Goal: Obtain resource: Obtain resource

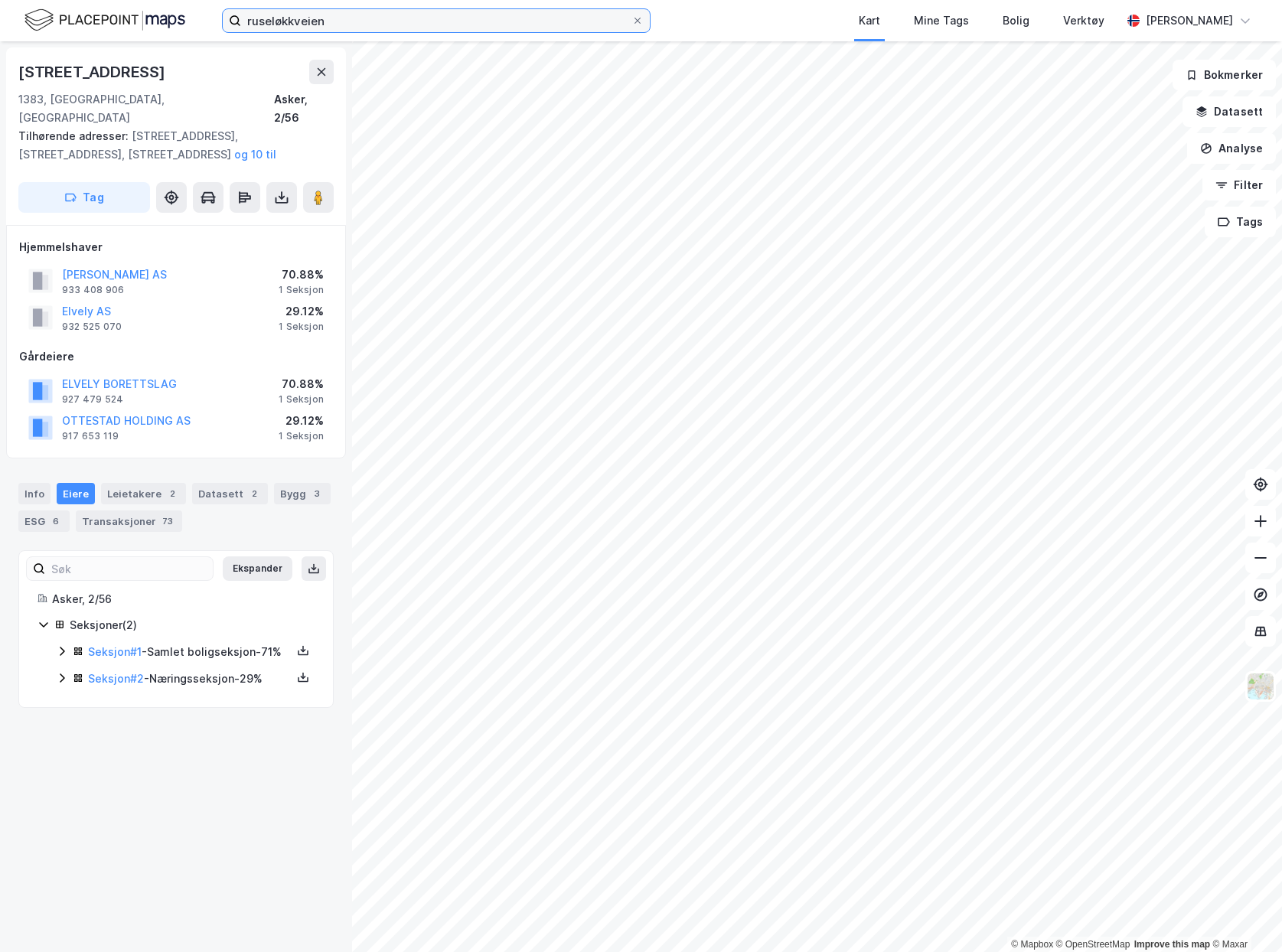
click at [379, 28] on input "ruseløkkveien" at bounding box center [437, 20] width 390 height 23
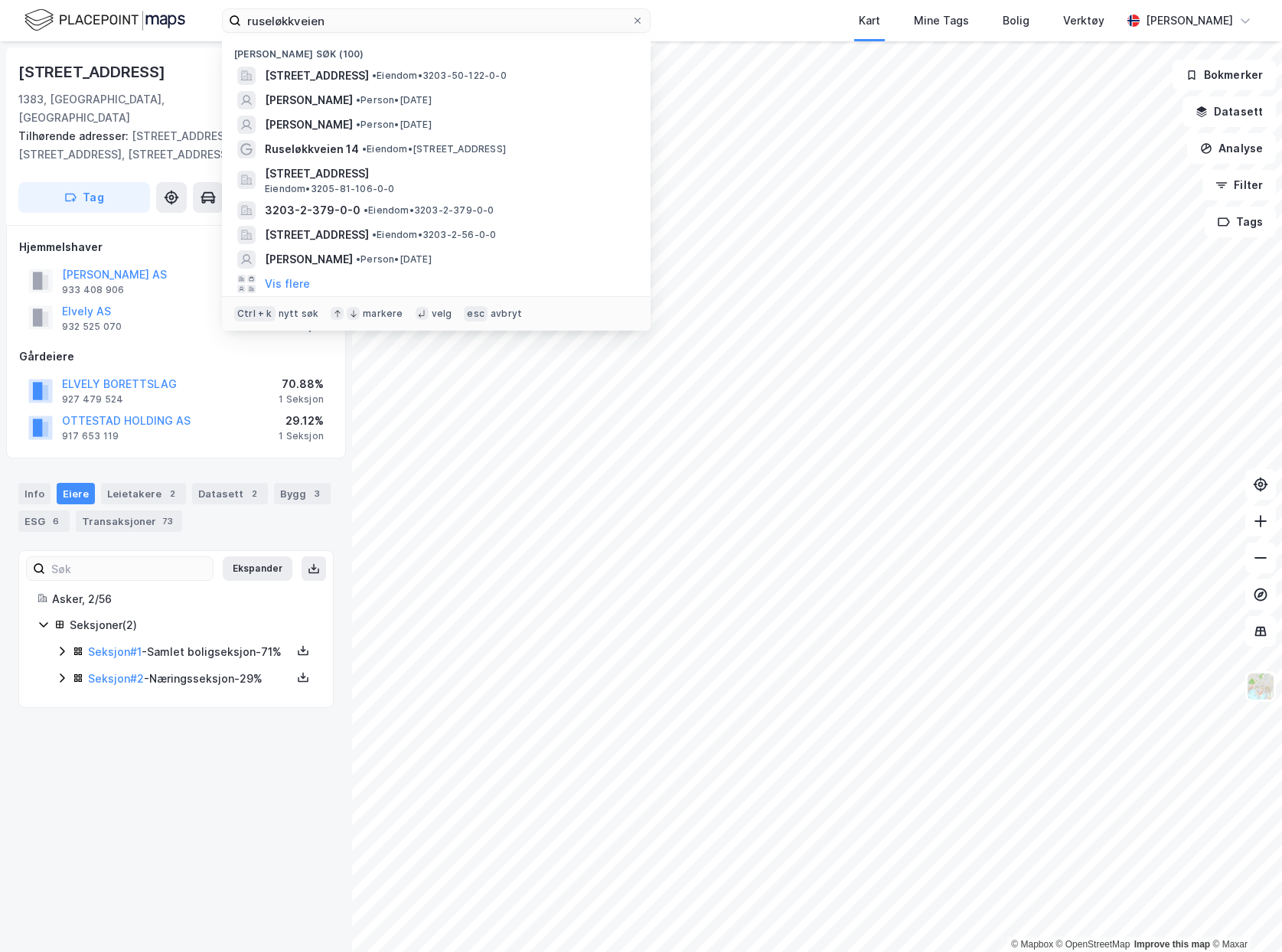
click at [126, 104] on div "1383, [GEOGRAPHIC_DATA], [GEOGRAPHIC_DATA]" at bounding box center [147, 108] width 256 height 36
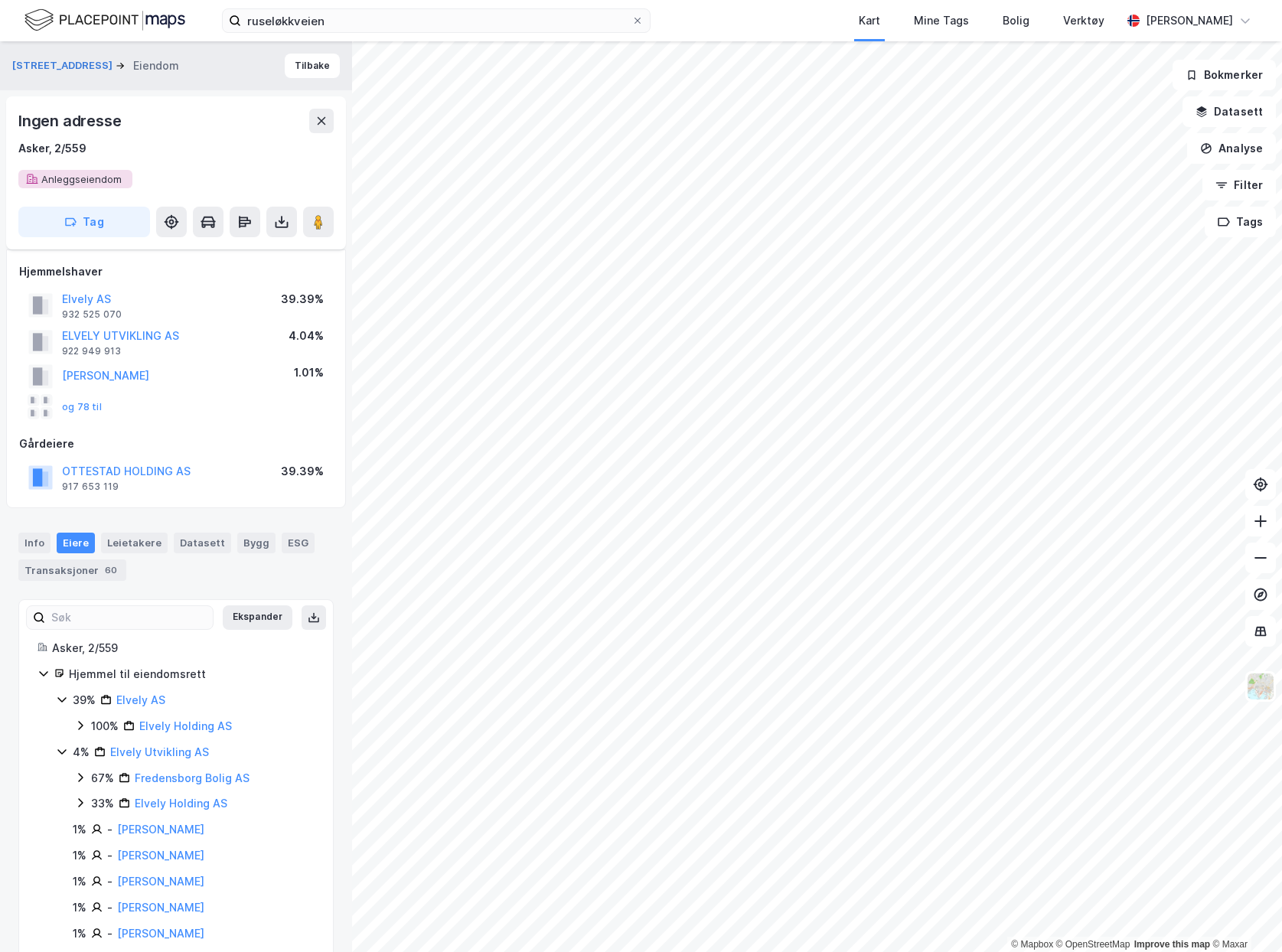
scroll to position [1171, 0]
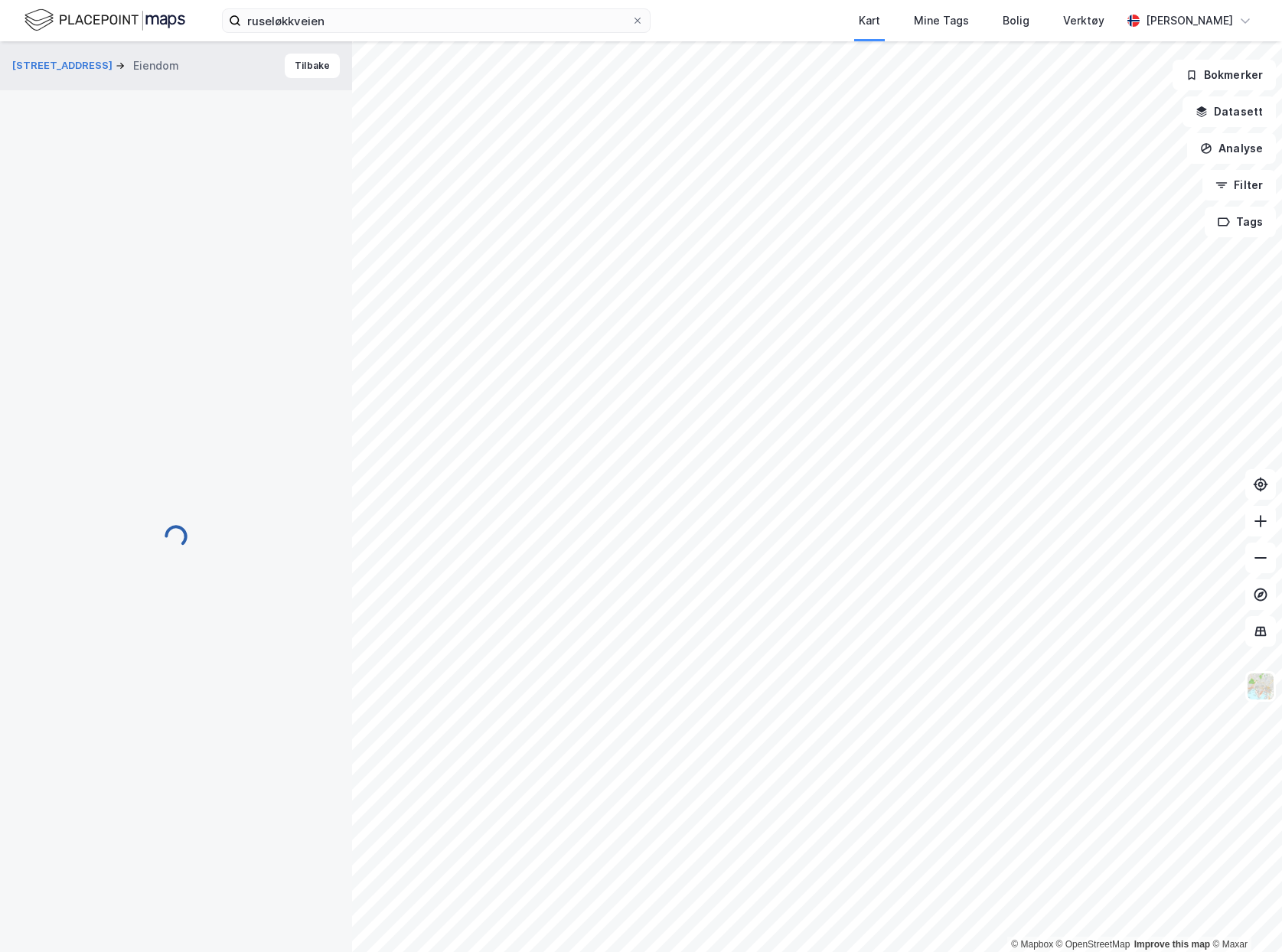
scroll to position [1171, 0]
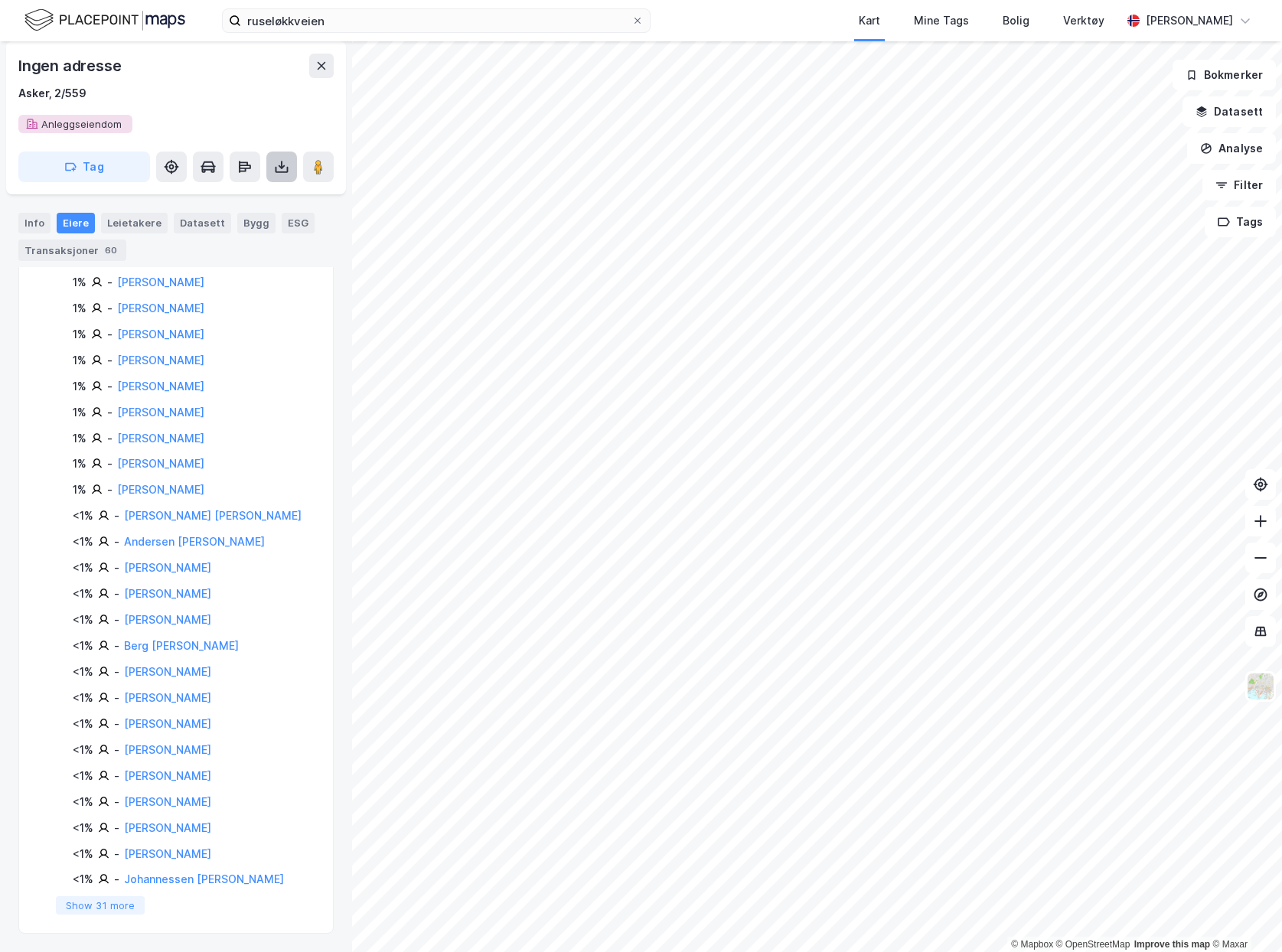
click at [281, 164] on icon at bounding box center [281, 167] width 15 height 15
click at [266, 189] on div "Last ned grunnbok" at bounding box center [215, 198] width 163 height 24
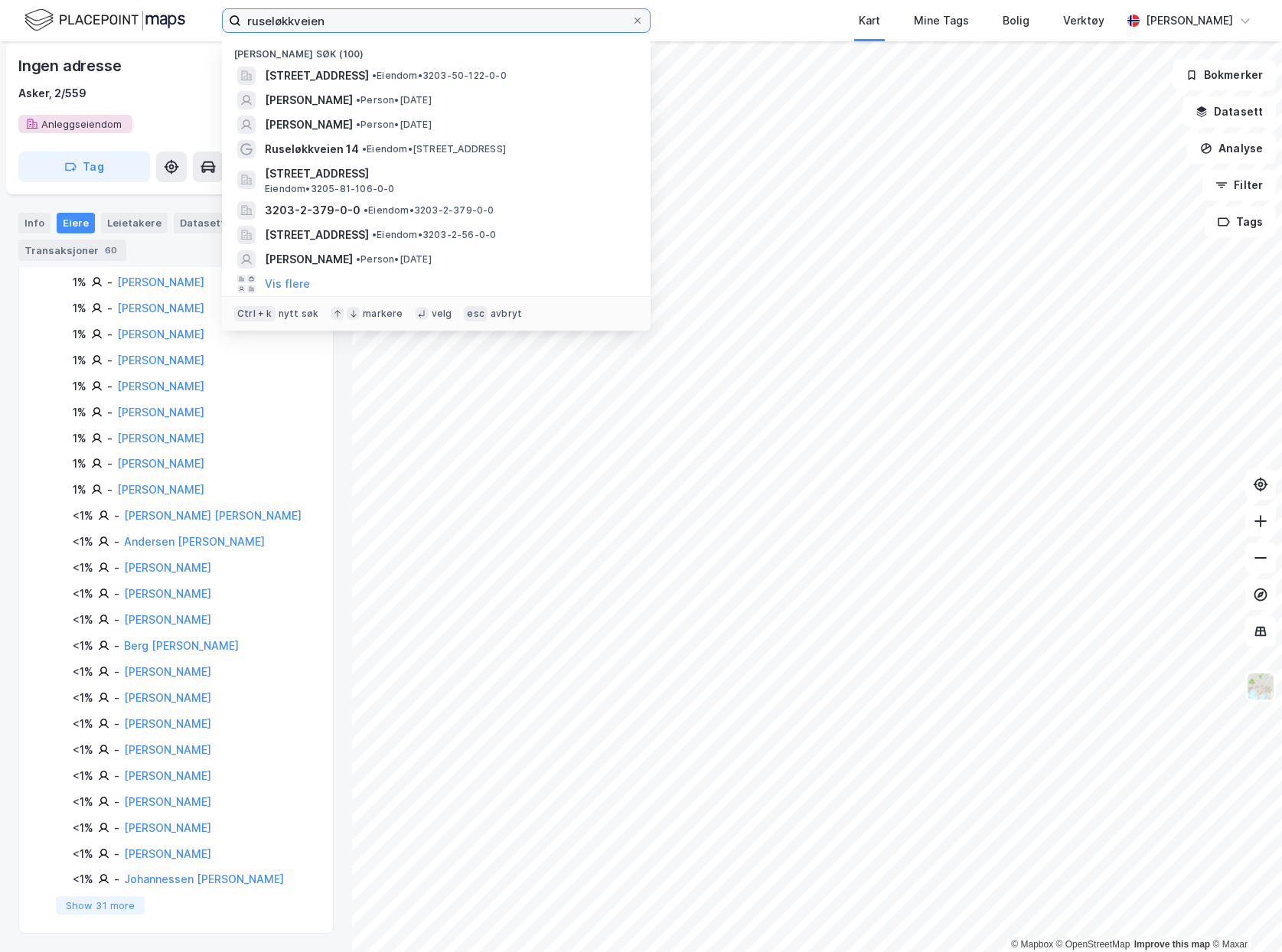
drag, startPoint x: 332, startPoint y: 21, endPoint x: -16, endPoint y: -62, distance: 357.8
click at [0, 0] on html "ruseløkkveien Nylige søk (100) [STREET_ADDRESS] • Eiendom • 3203-50-122-0-0 [PE…" at bounding box center [641, 476] width 1282 height 952
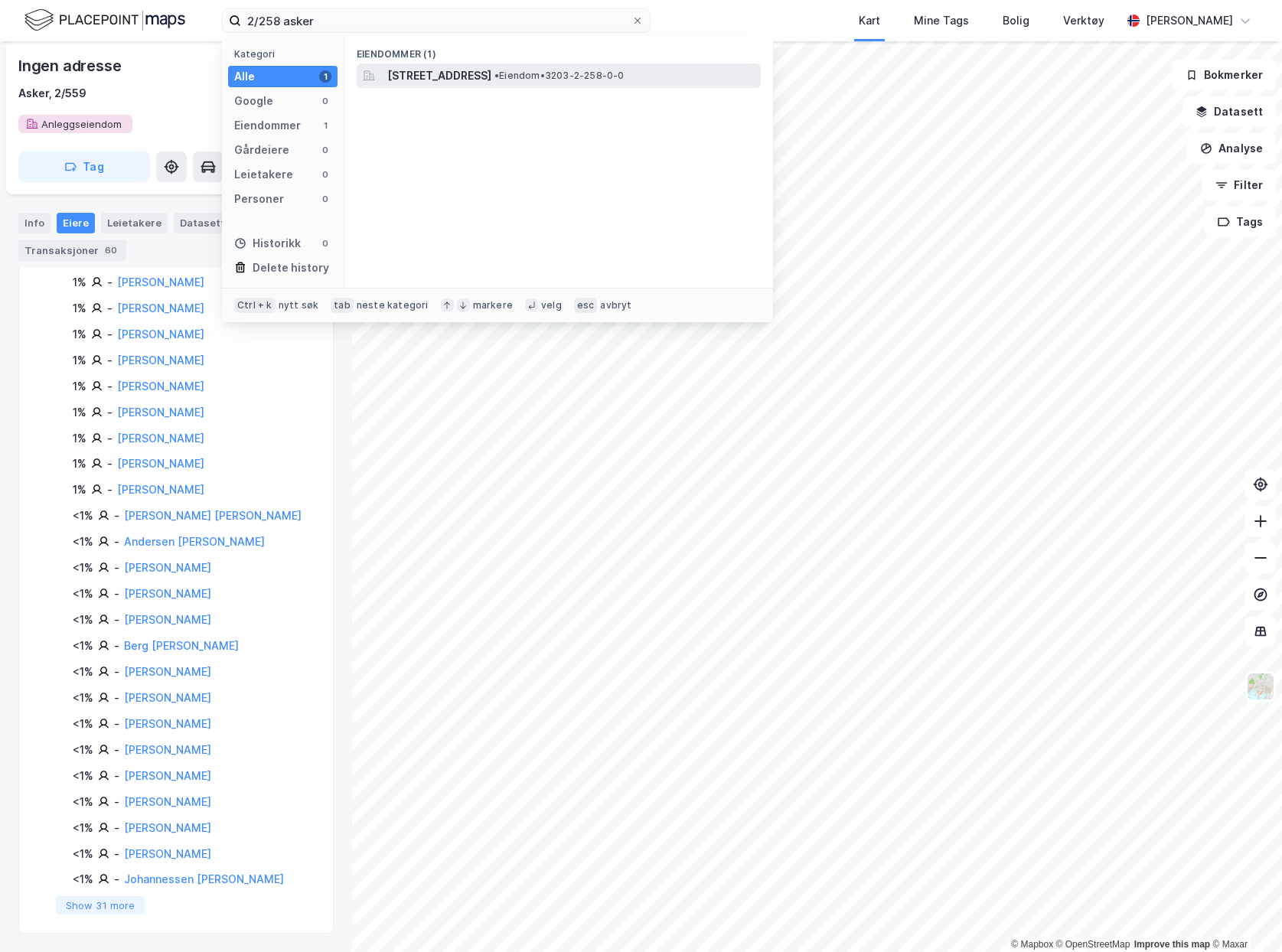
click at [492, 70] on span "[STREET_ADDRESS]" at bounding box center [439, 75] width 104 height 19
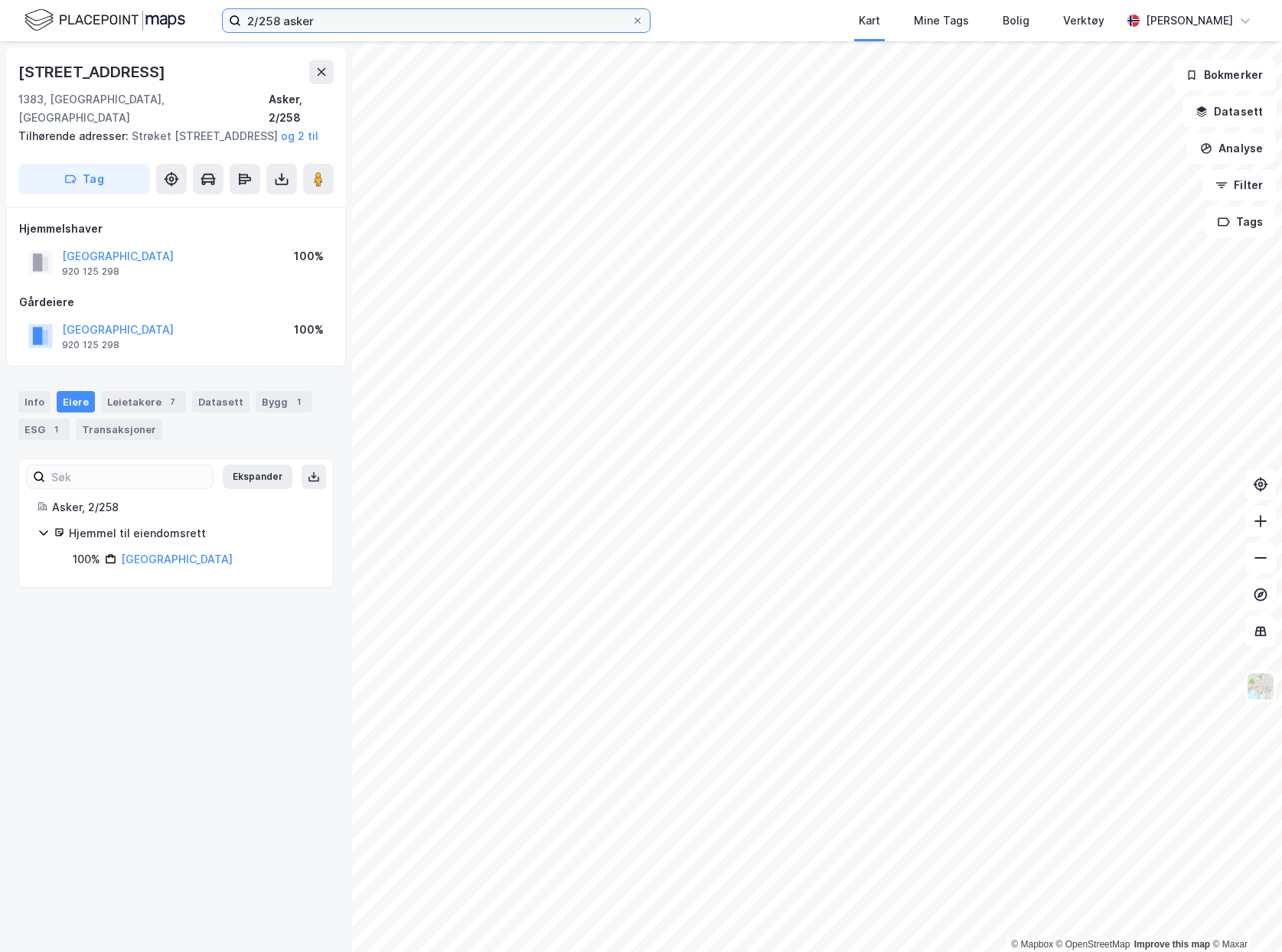
click at [256, 19] on input "2/258 asker" at bounding box center [437, 20] width 390 height 23
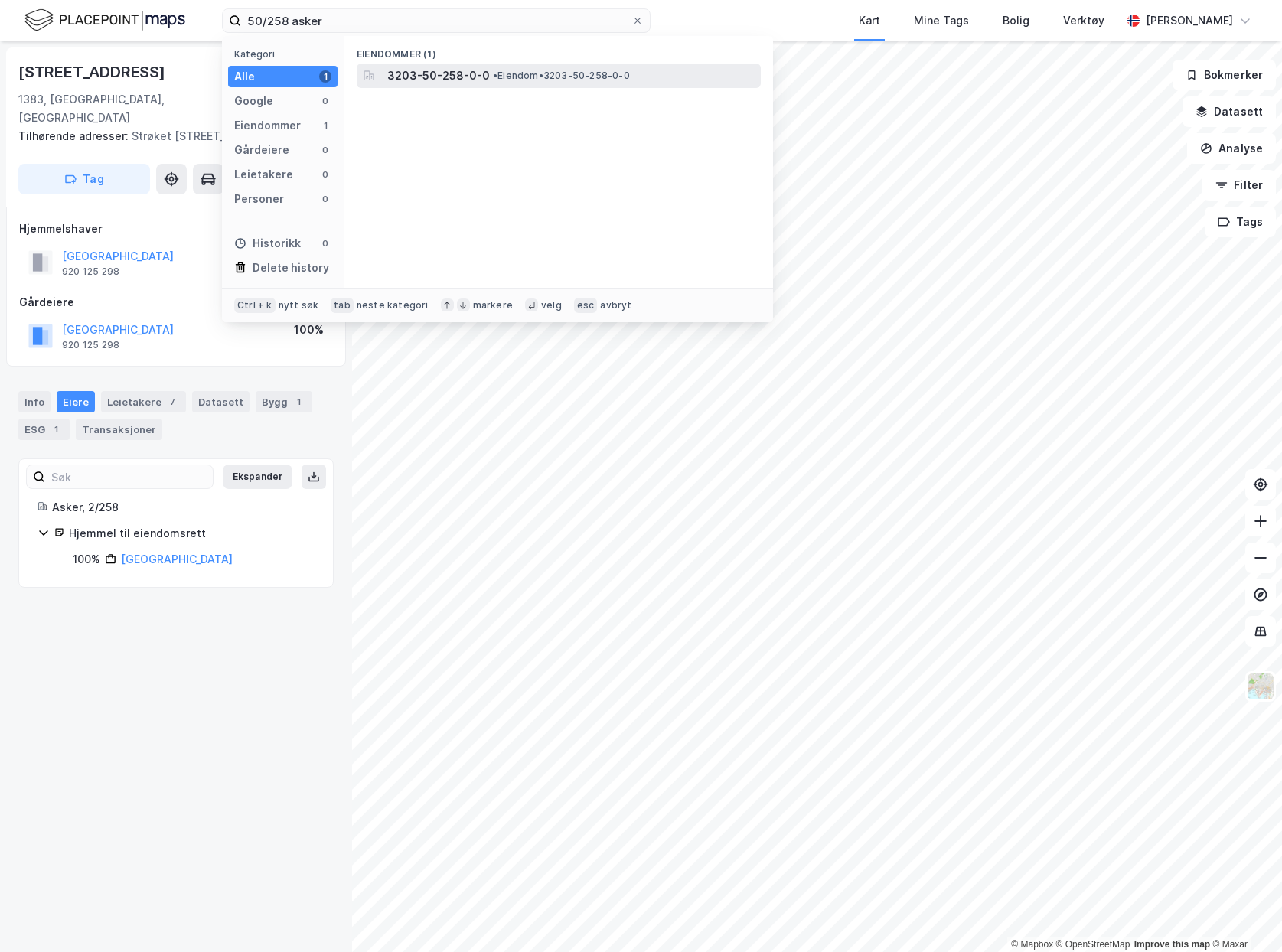
click at [515, 78] on span "• Eiendom • 3203-50-258-0-0" at bounding box center [561, 75] width 137 height 12
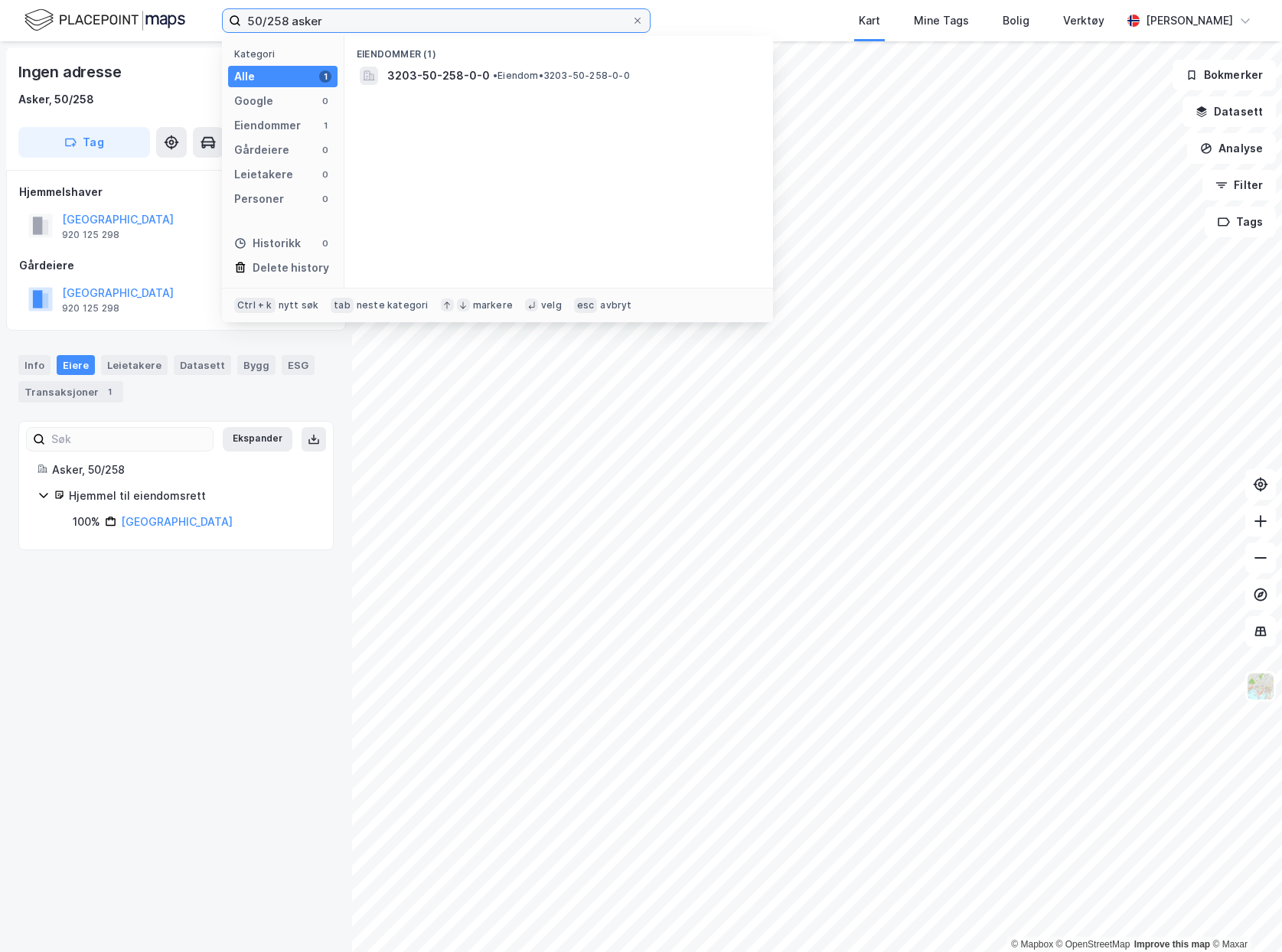
drag, startPoint x: 347, startPoint y: 20, endPoint x: -16, endPoint y: -7, distance: 364.0
click at [0, 0] on html "50/258 asker Kategori Alle 1 Google 0 Eiendommer 1 Gårdeiere 0 Leietakere 0 Per…" at bounding box center [641, 476] width 1282 height 952
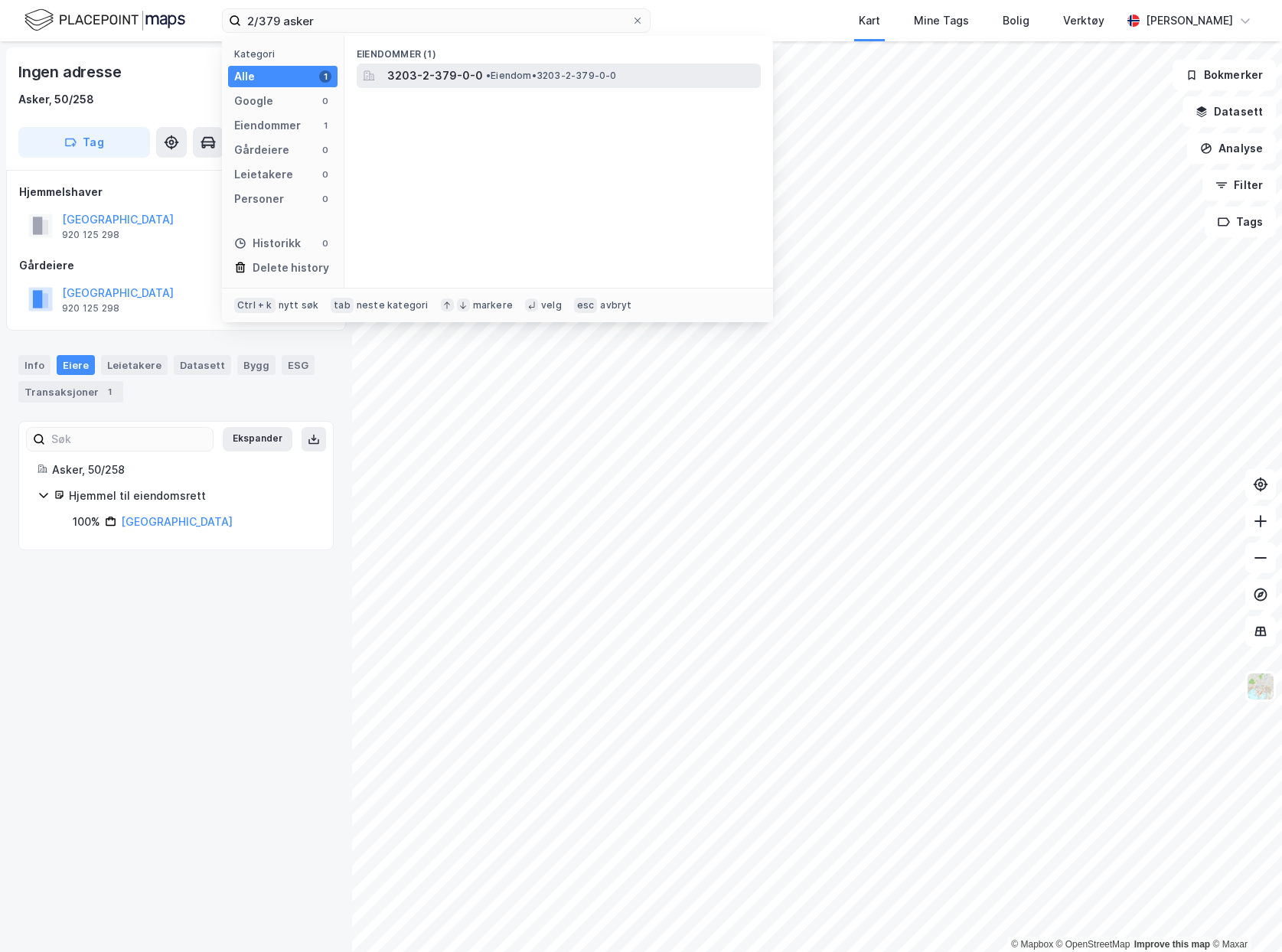
click at [509, 84] on div "3203-2-379-0-0 • Eiendom • 3203-2-379-0-0" at bounding box center [572, 75] width 370 height 19
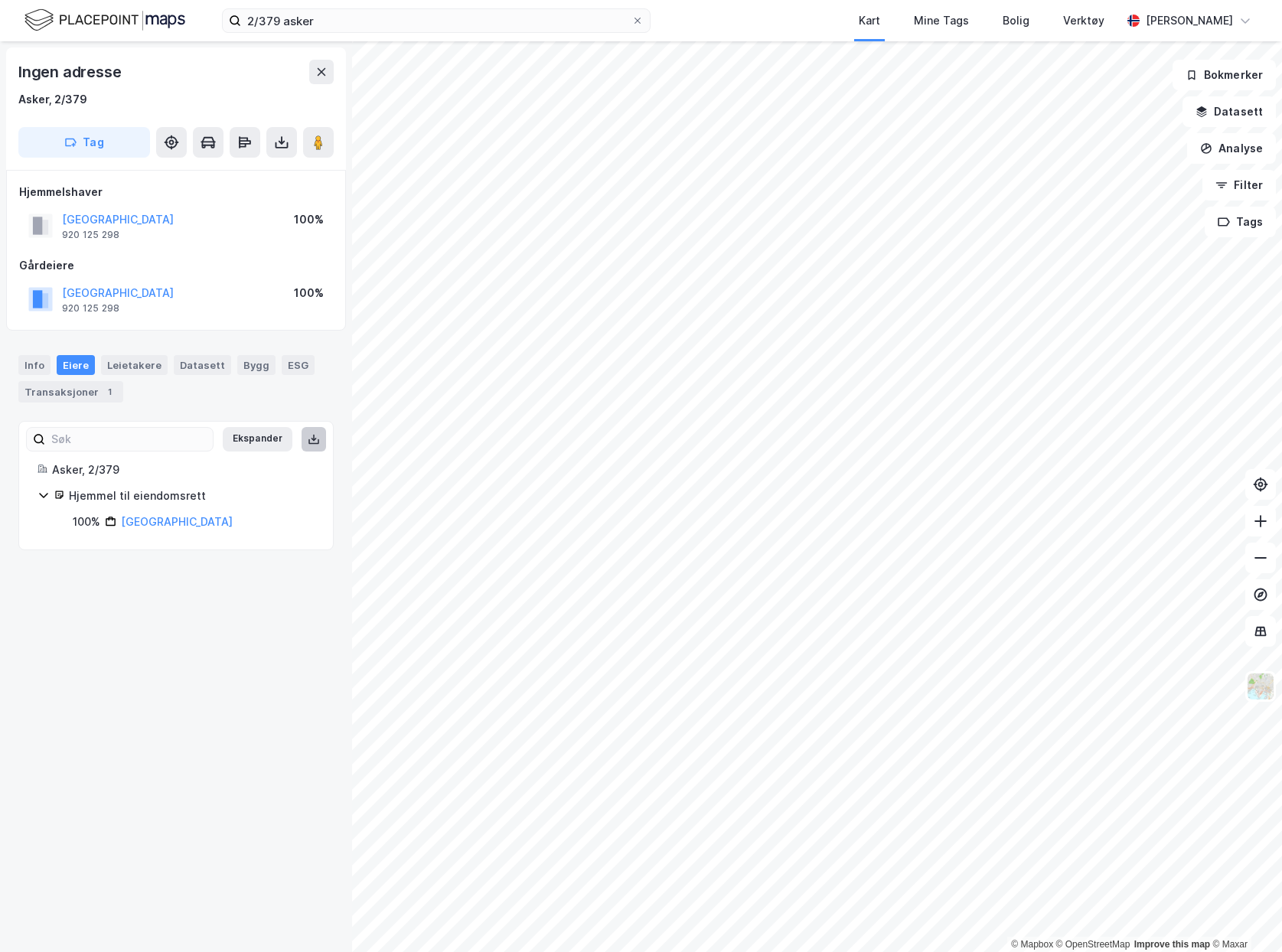
click at [306, 447] on button at bounding box center [313, 439] width 24 height 24
drag, startPoint x: 39, startPoint y: 368, endPoint x: 54, endPoint y: 377, distance: 17.5
click at [39, 368] on div "Info" at bounding box center [35, 365] width 32 height 20
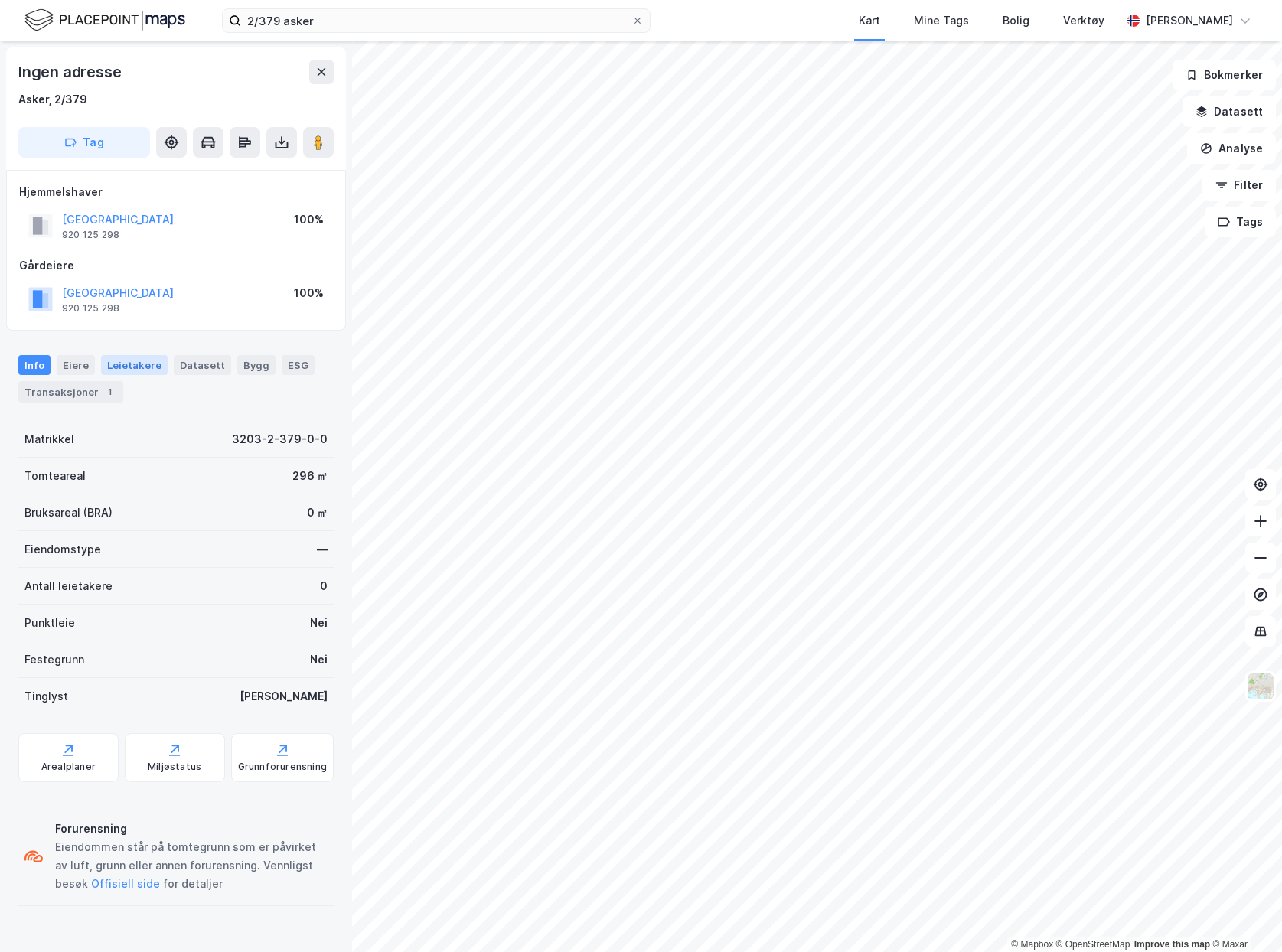
click at [110, 367] on div "Leietakere" at bounding box center [134, 365] width 66 height 20
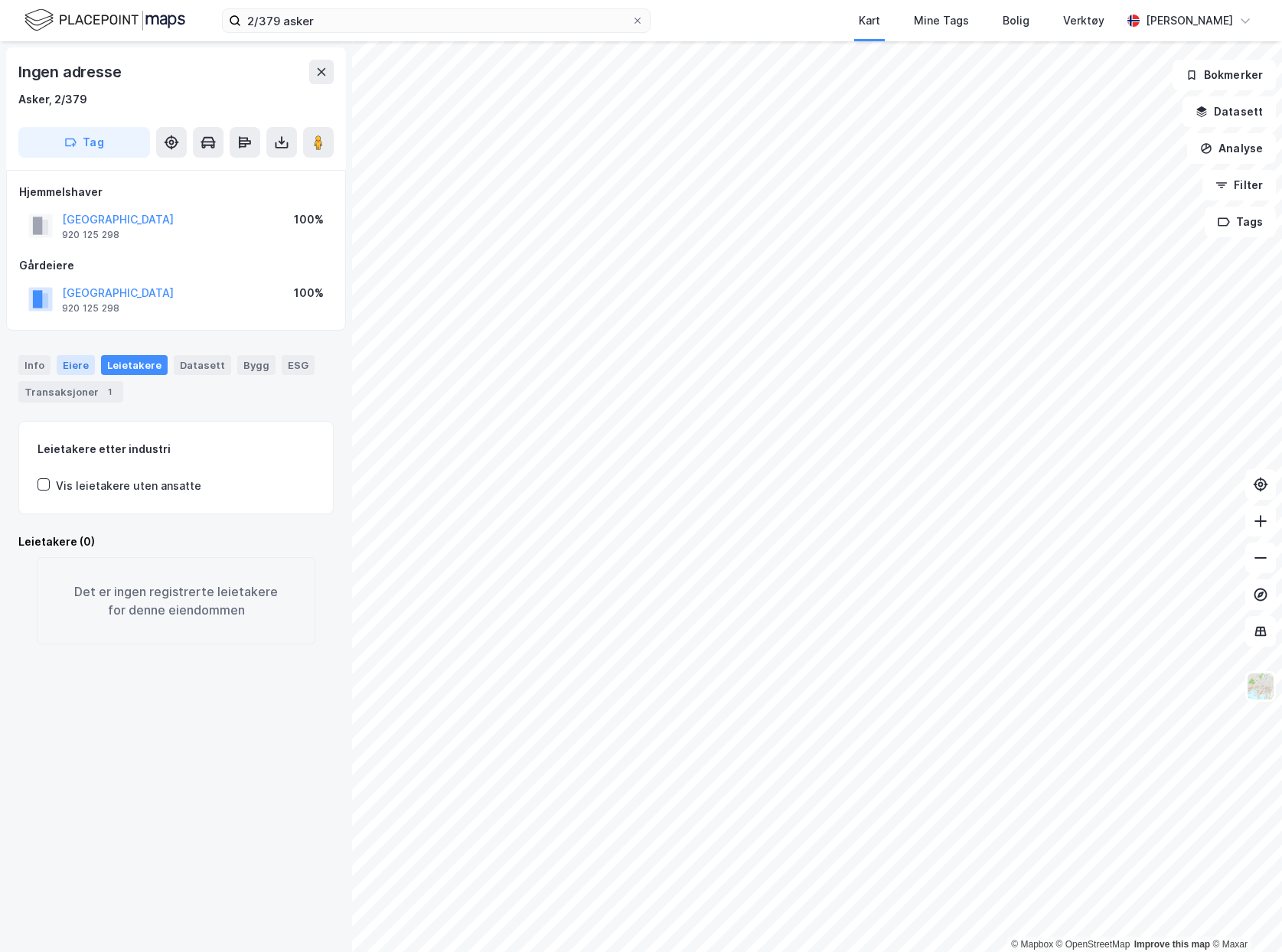
click at [73, 368] on div "Eiere" at bounding box center [75, 365] width 38 height 20
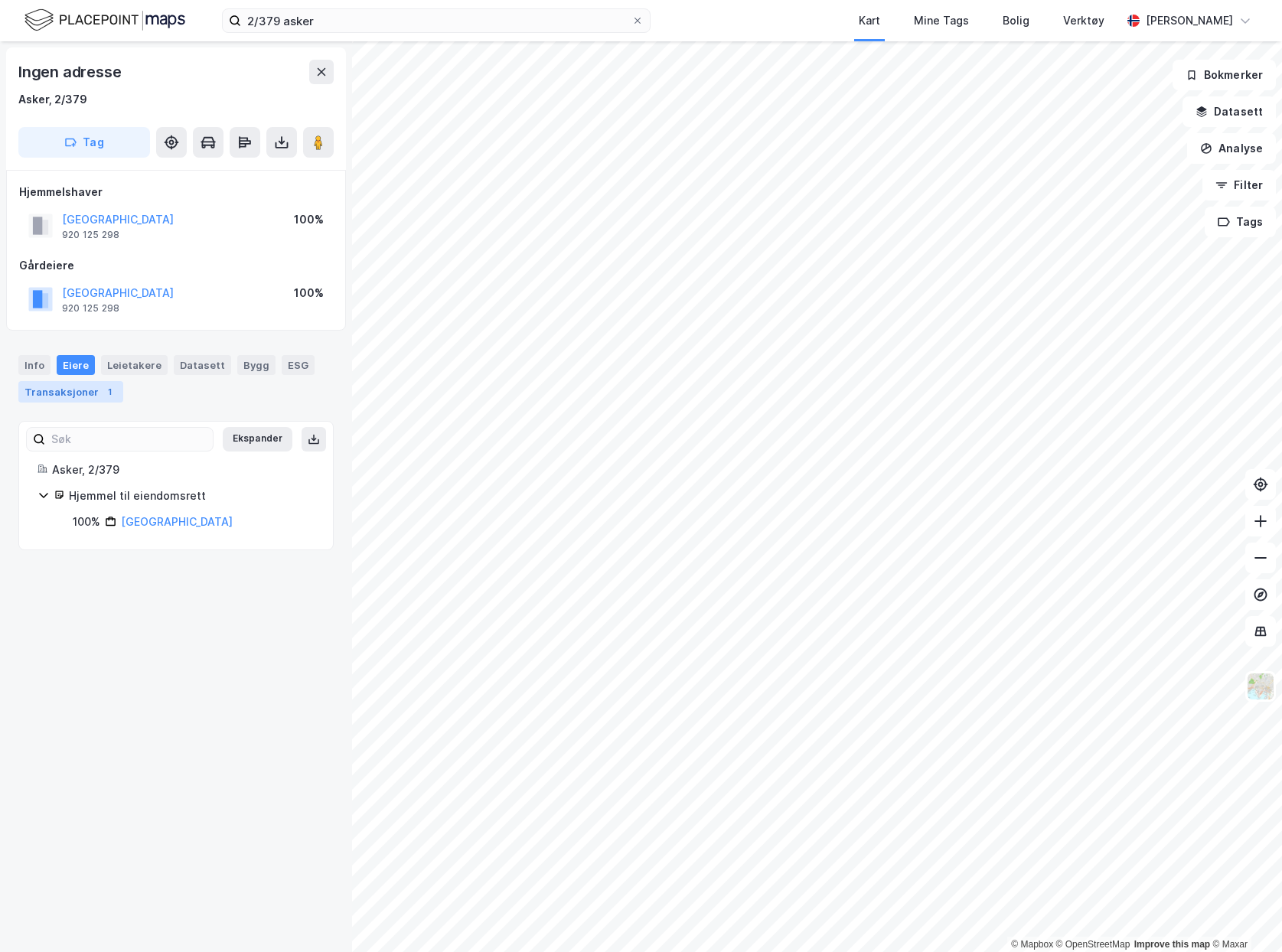
click at [72, 386] on div "Transaksjoner 1" at bounding box center [70, 392] width 104 height 21
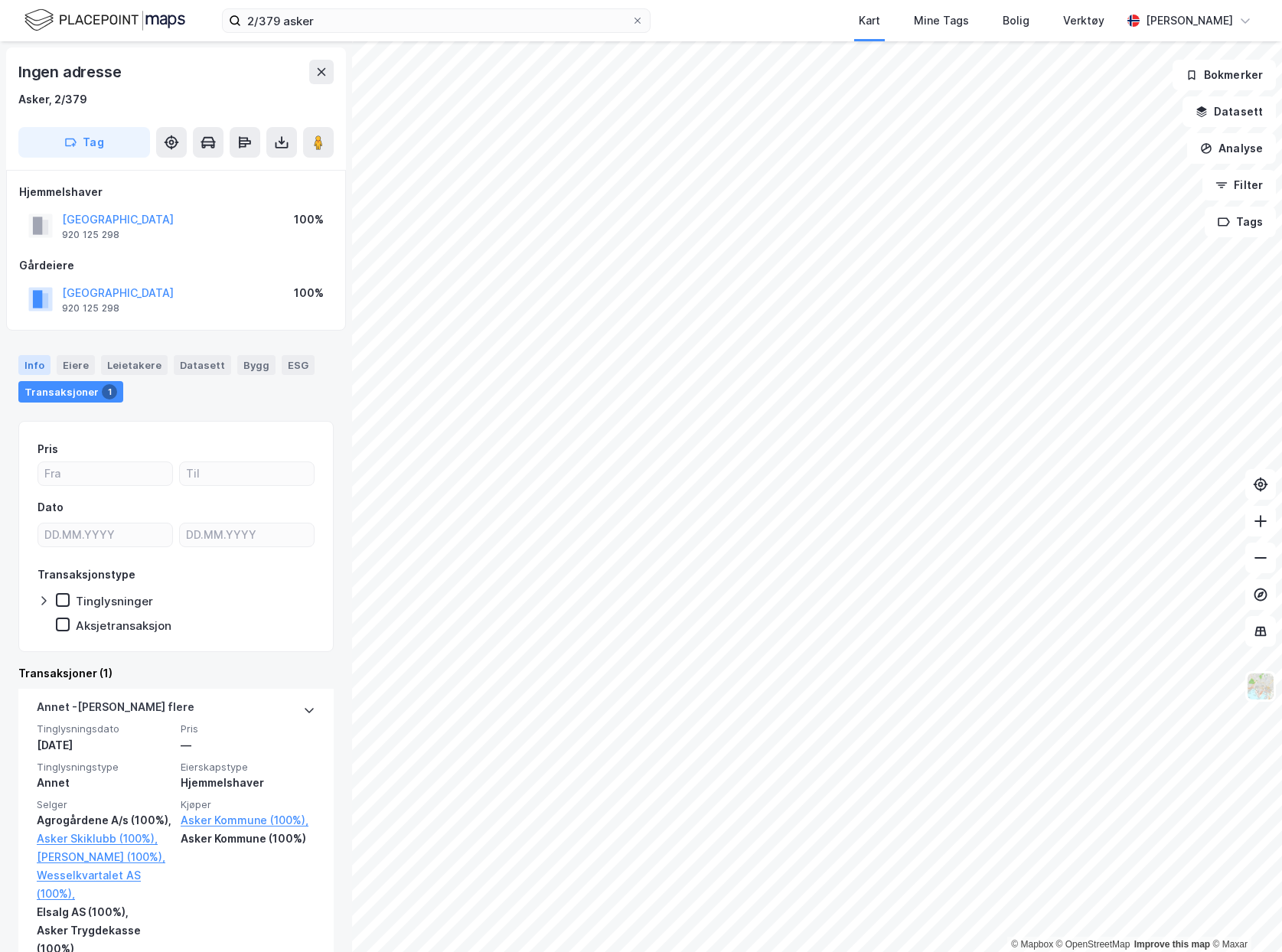
click at [46, 363] on div "Info" at bounding box center [35, 365] width 32 height 20
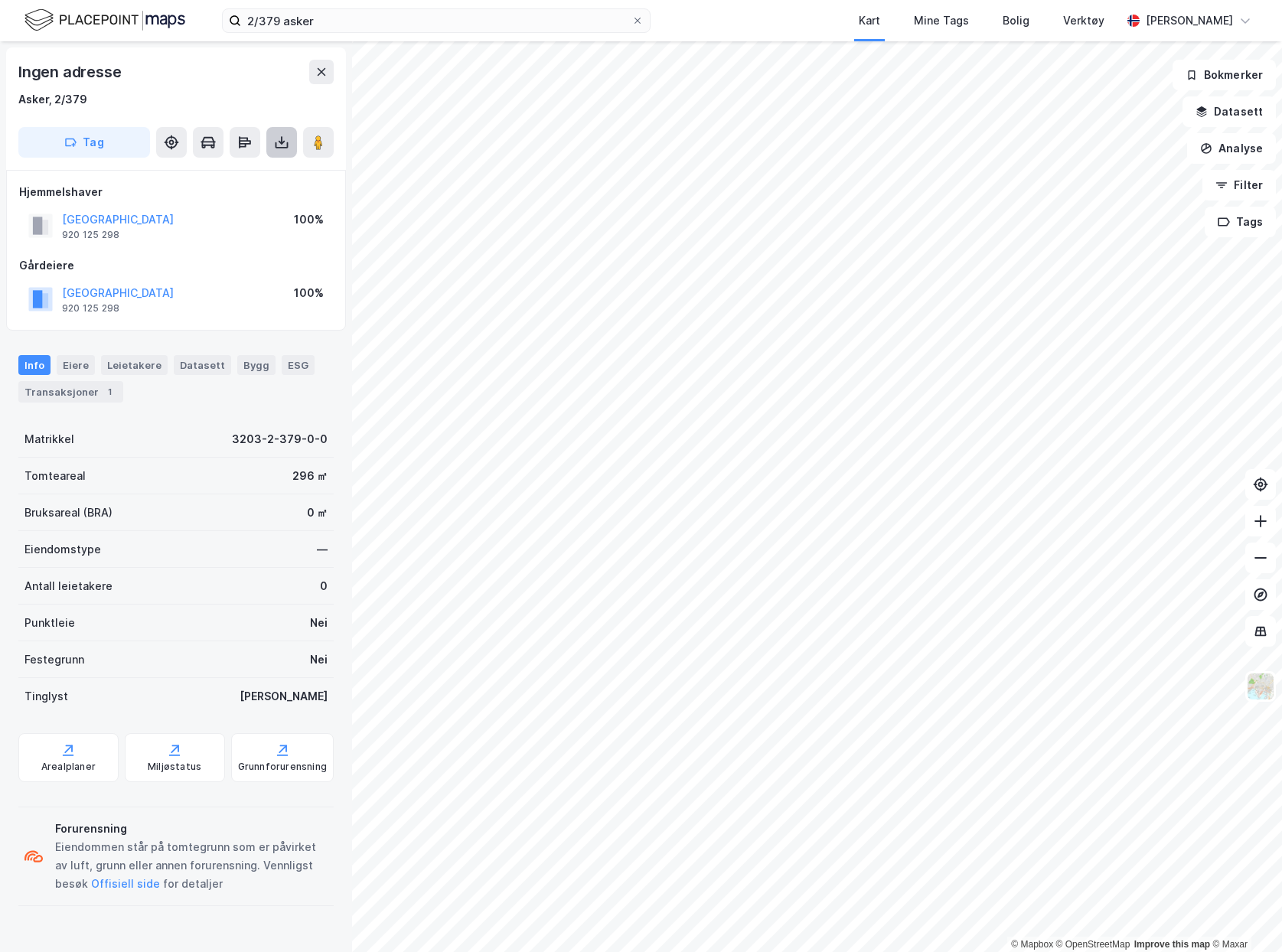
click at [292, 150] on button at bounding box center [282, 142] width 31 height 31
click at [277, 175] on div "Last ned grunnbok" at bounding box center [215, 172] width 163 height 24
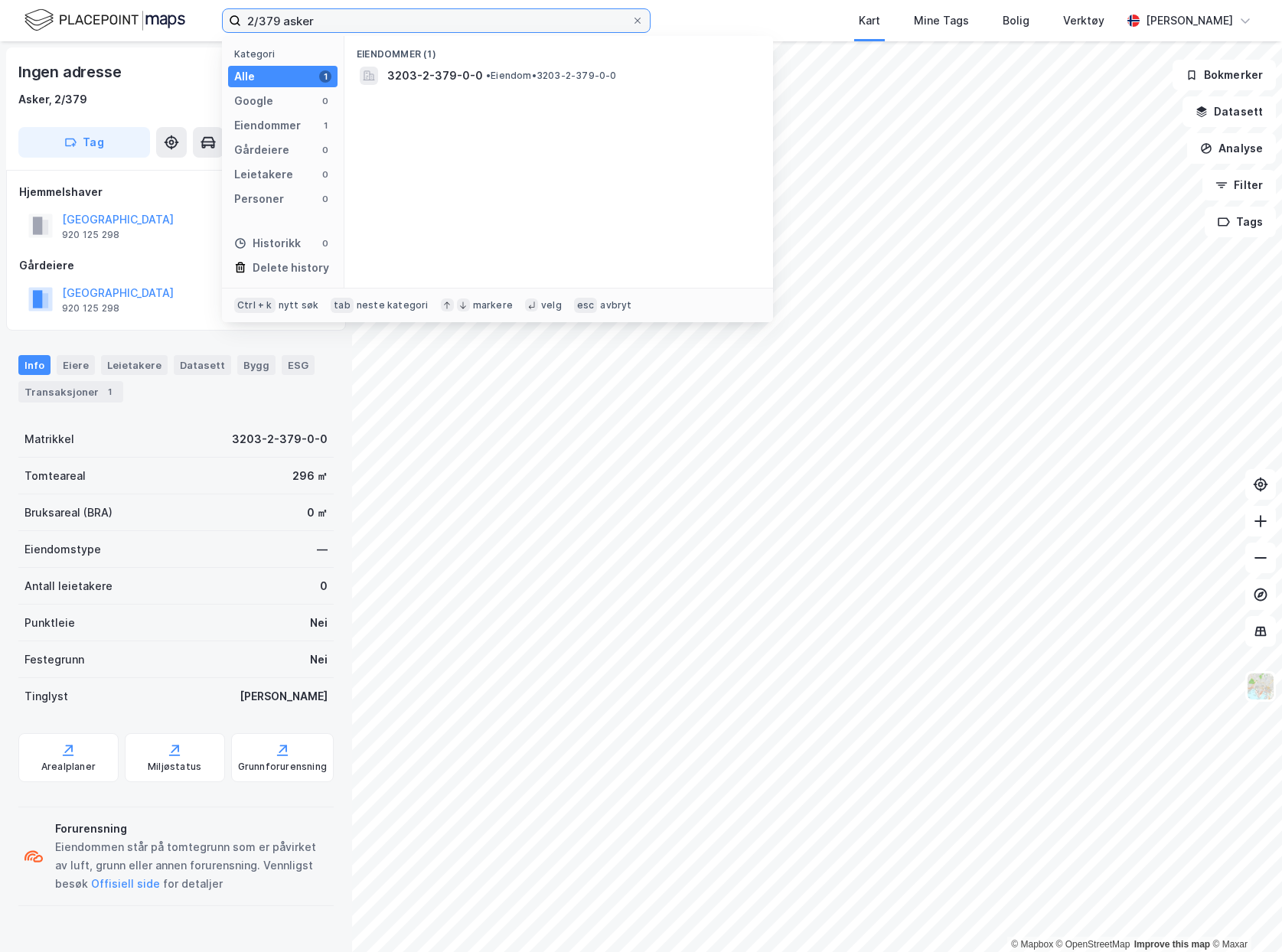
drag, startPoint x: 349, startPoint y: 16, endPoint x: -16, endPoint y: 8, distance: 365.1
click at [0, 8] on html "2/379 asker Kategori Alle 1 Google 0 Eiendommer 1 Gårdeiere 0 Leietakere 0 Pers…" at bounding box center [641, 476] width 1282 height 952
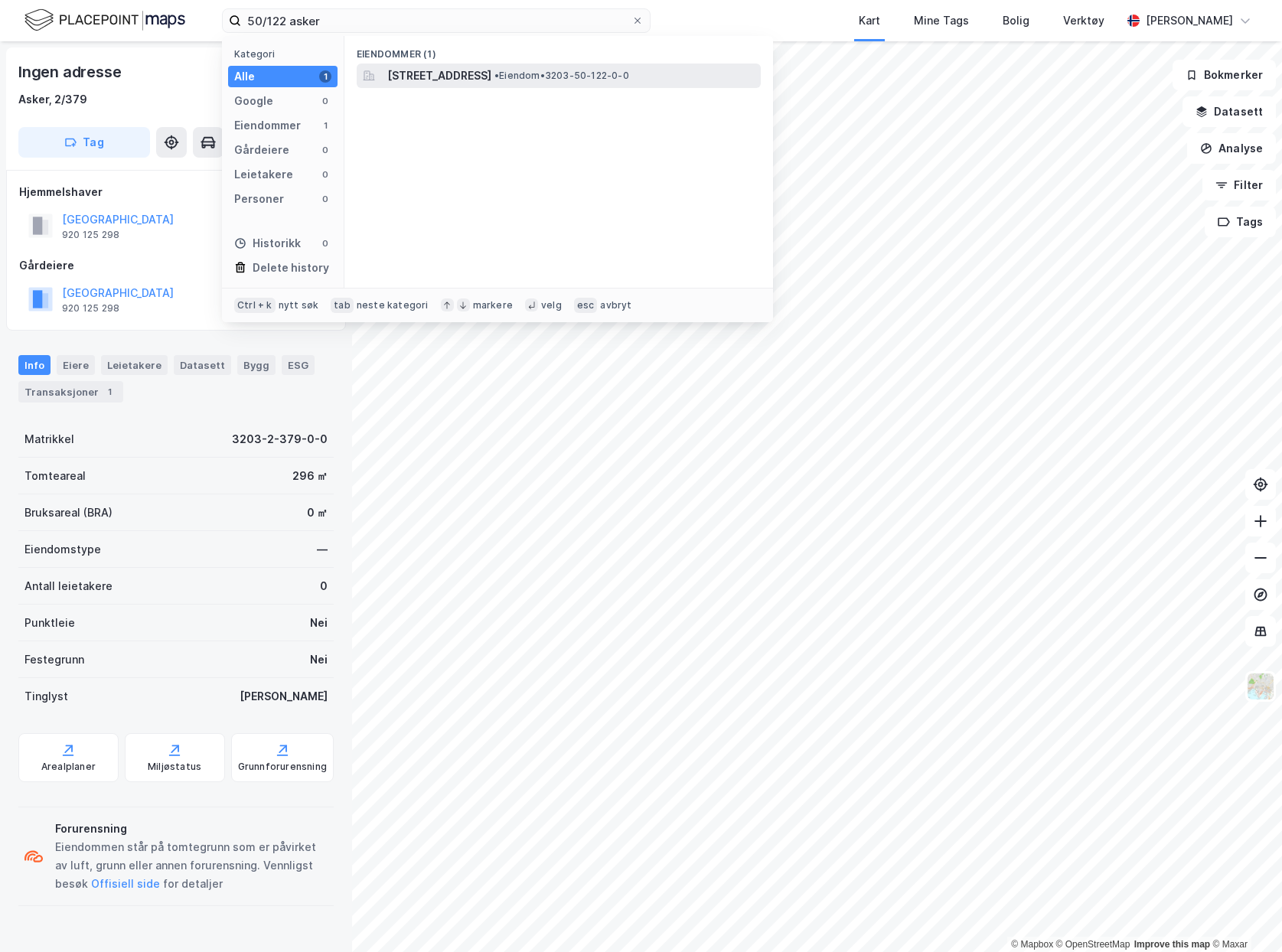
click at [492, 75] on span "[STREET_ADDRESS]" at bounding box center [439, 75] width 104 height 19
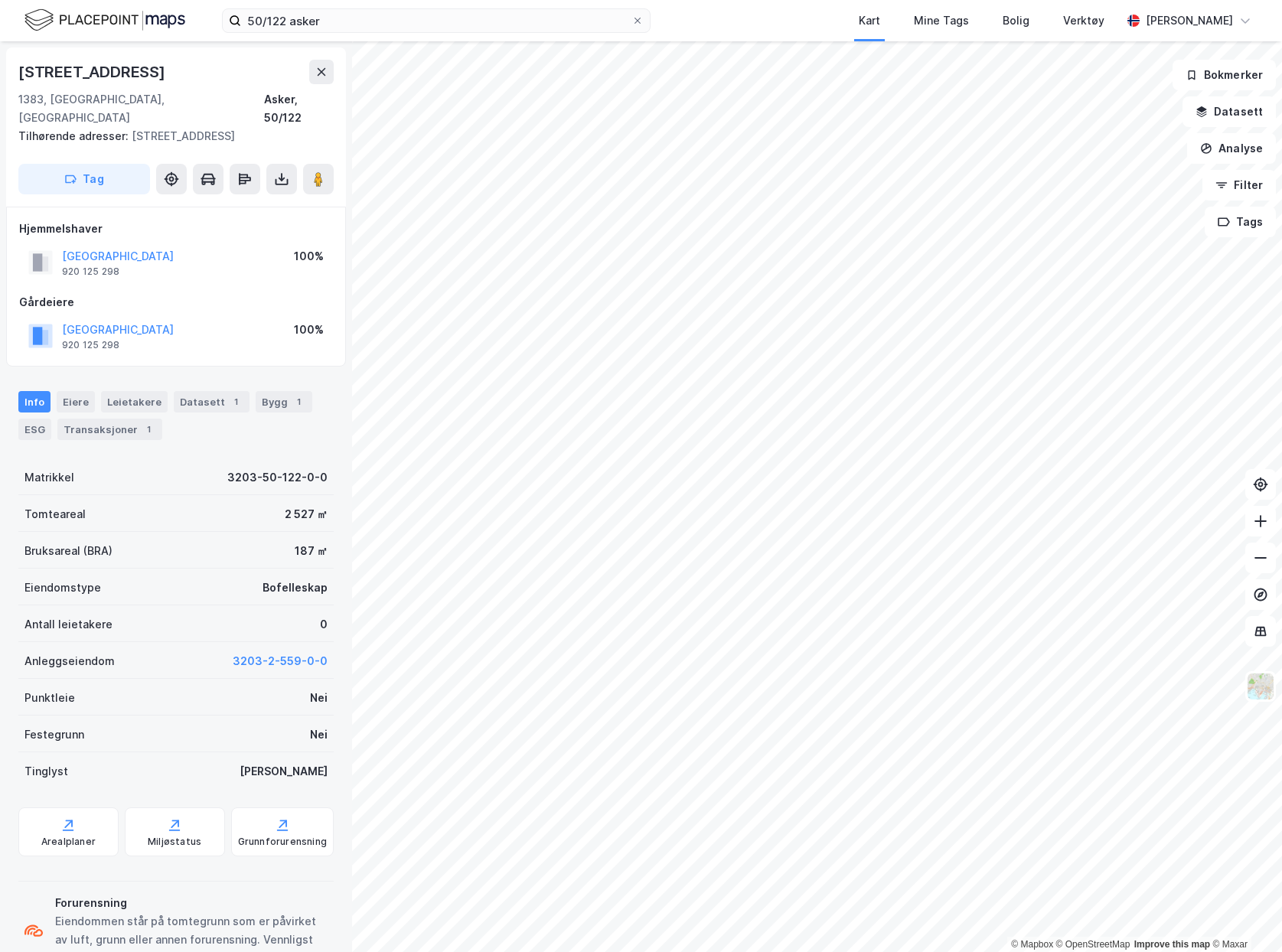
scroll to position [35, 0]
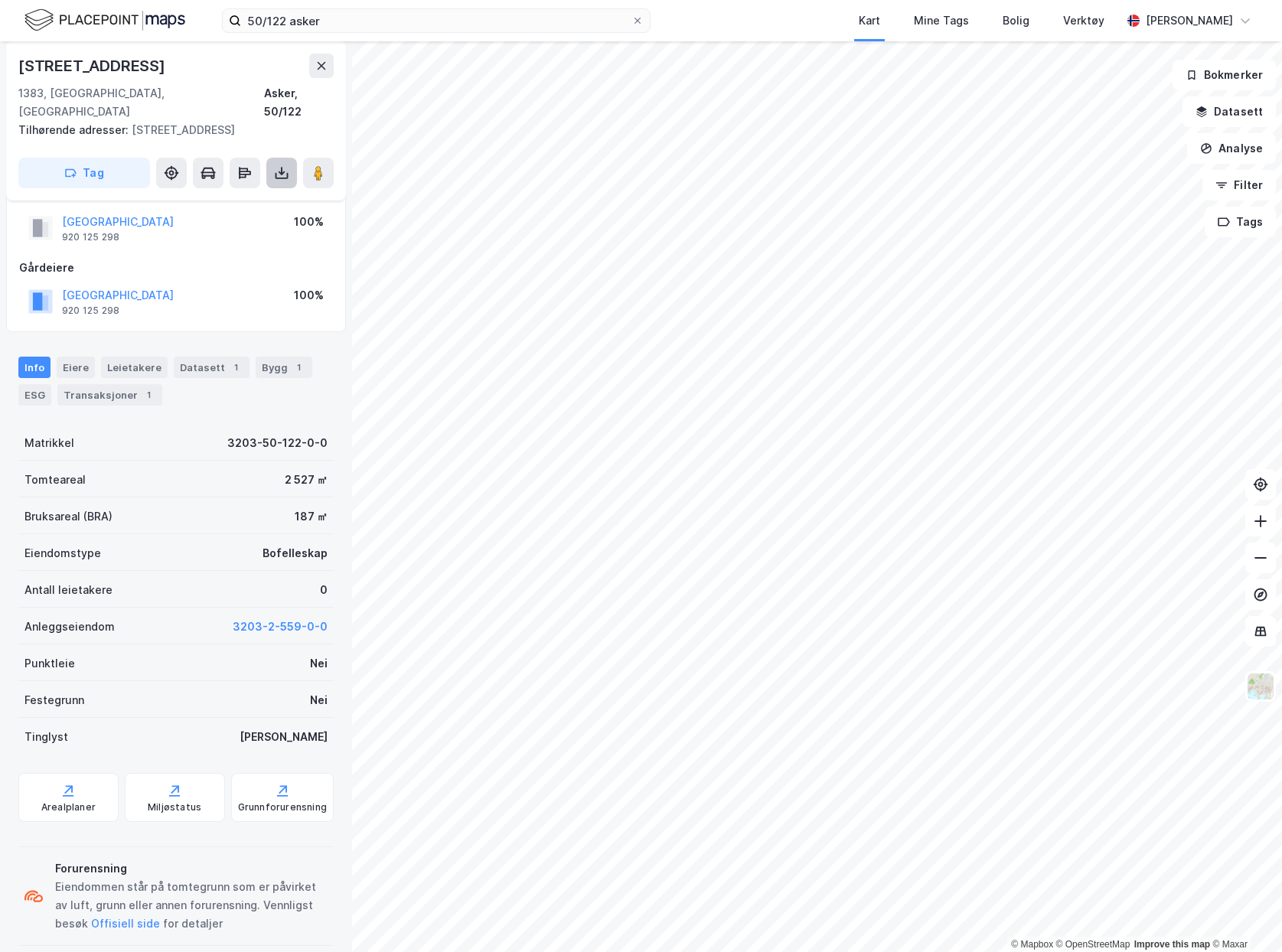
click at [292, 161] on button at bounding box center [282, 173] width 31 height 31
click at [269, 191] on div "Last ned grunnbok" at bounding box center [215, 203] width 163 height 24
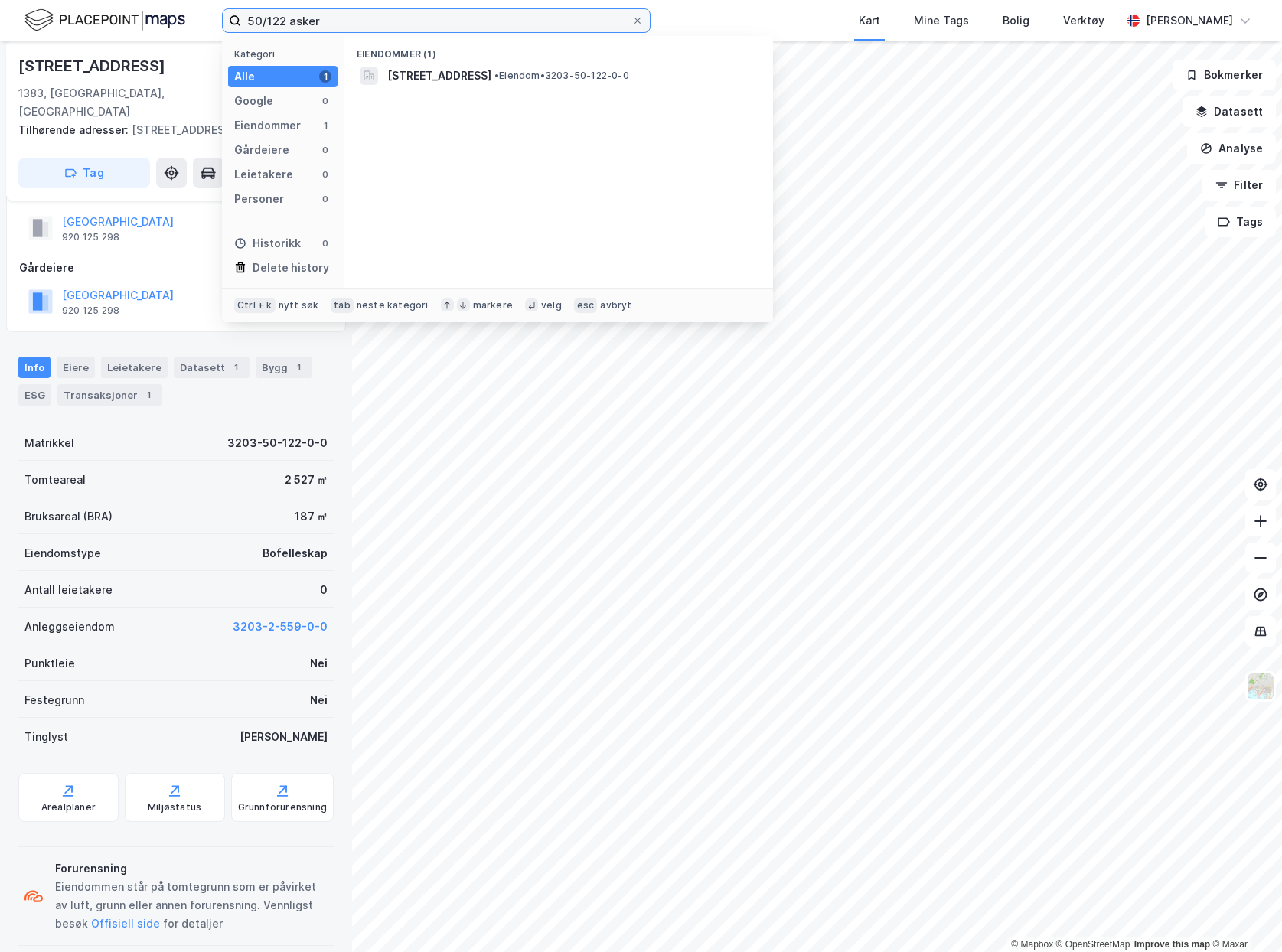
drag, startPoint x: 286, startPoint y: 19, endPoint x: 268, endPoint y: 22, distance: 18.2
click at [268, 22] on input "50/122 asker" at bounding box center [437, 20] width 390 height 23
type input "50/258 asker"
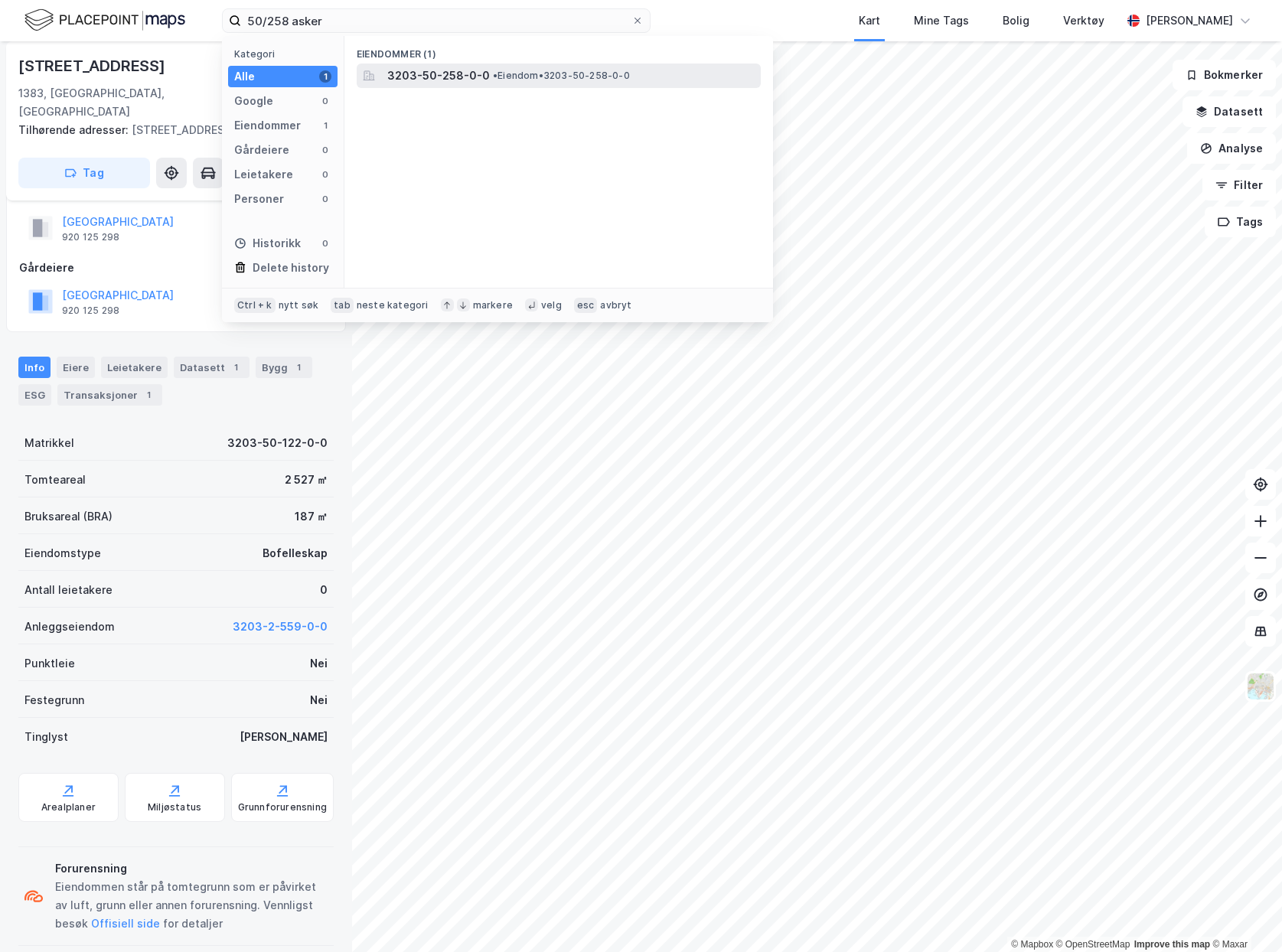
click at [526, 81] on span "• Eiendom • 3203-50-258-0-0" at bounding box center [561, 75] width 137 height 12
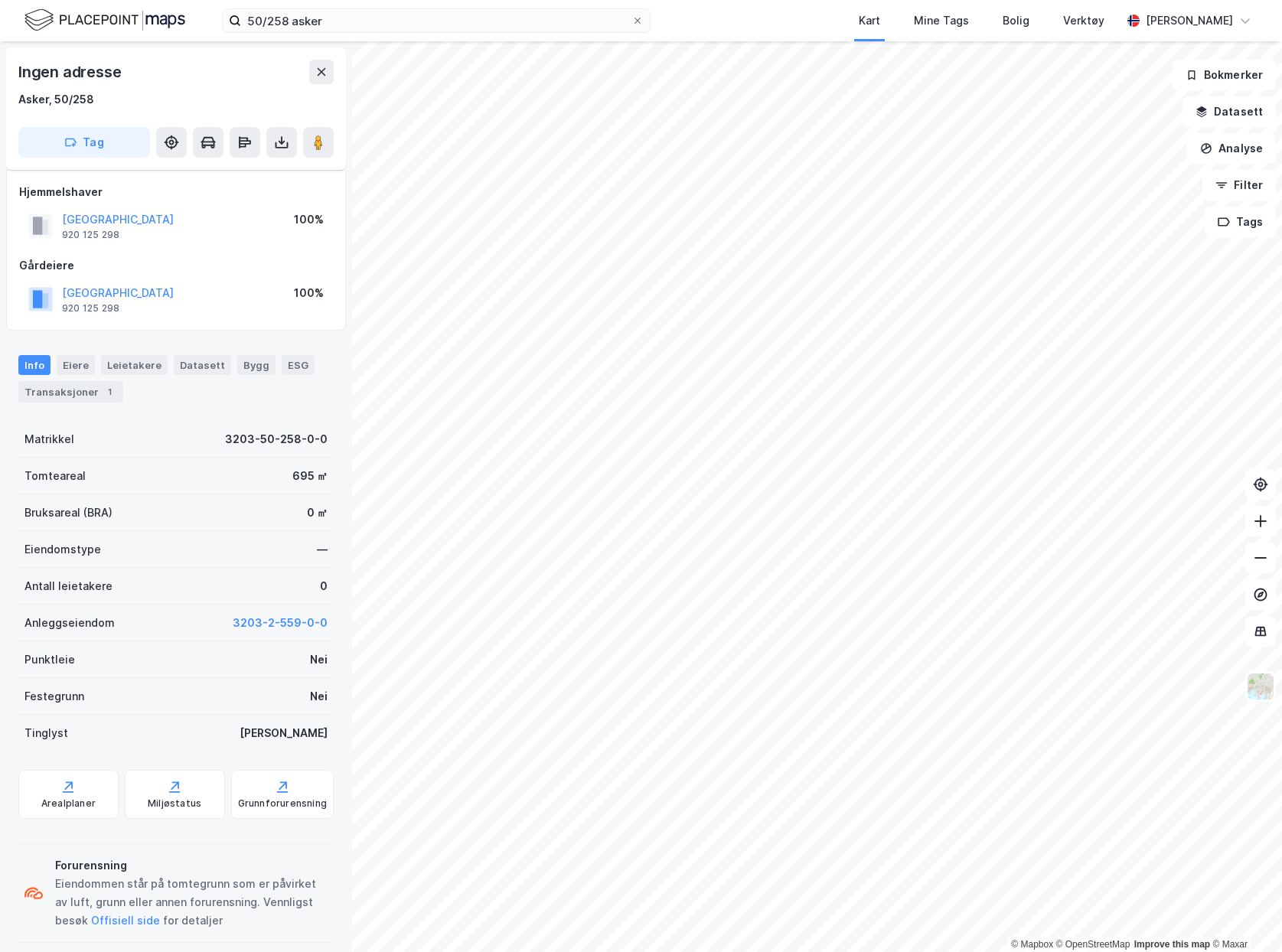
scroll to position [15, 0]
